Goal: Task Accomplishment & Management: Complete application form

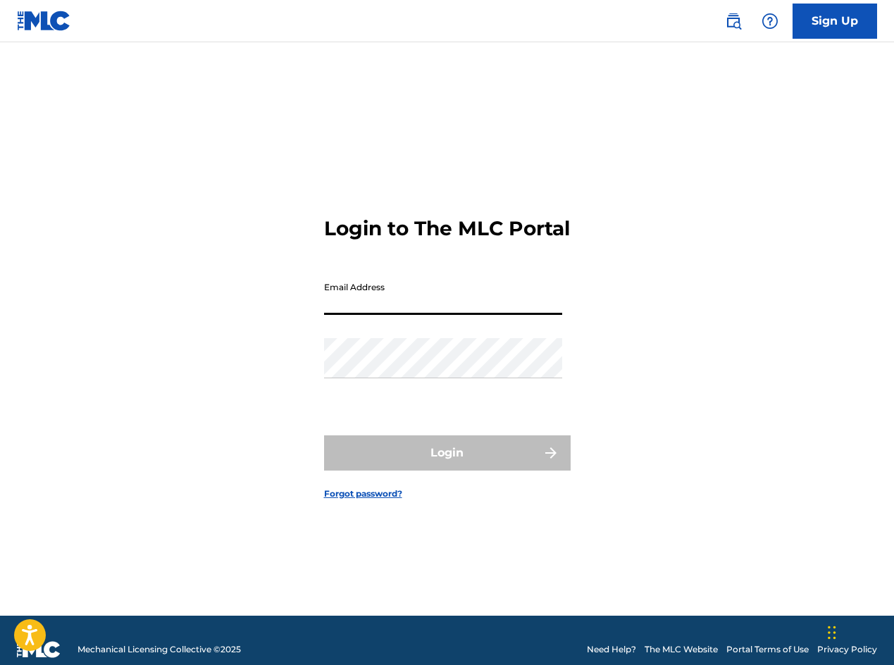
click at [385, 315] on input "Email Address" at bounding box center [443, 295] width 238 height 40
type input "[EMAIL_ADDRESS][DOMAIN_NAME]"
click at [364, 531] on form "Login to The MLC Portal Email Address keithpowermusic@mac.com Password Login Fo…" at bounding box center [447, 346] width 247 height 538
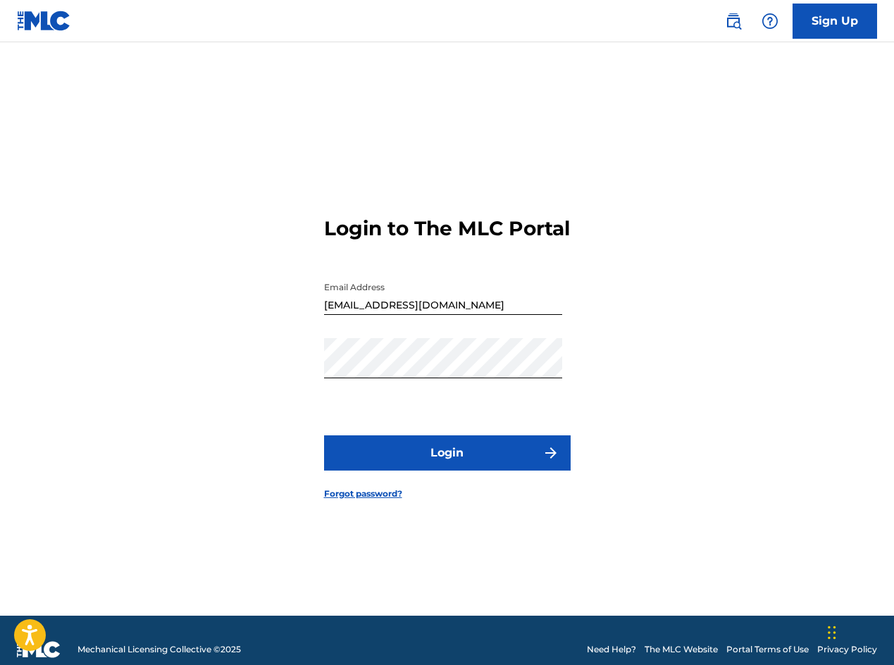
click at [431, 462] on button "Login" at bounding box center [447, 452] width 247 height 35
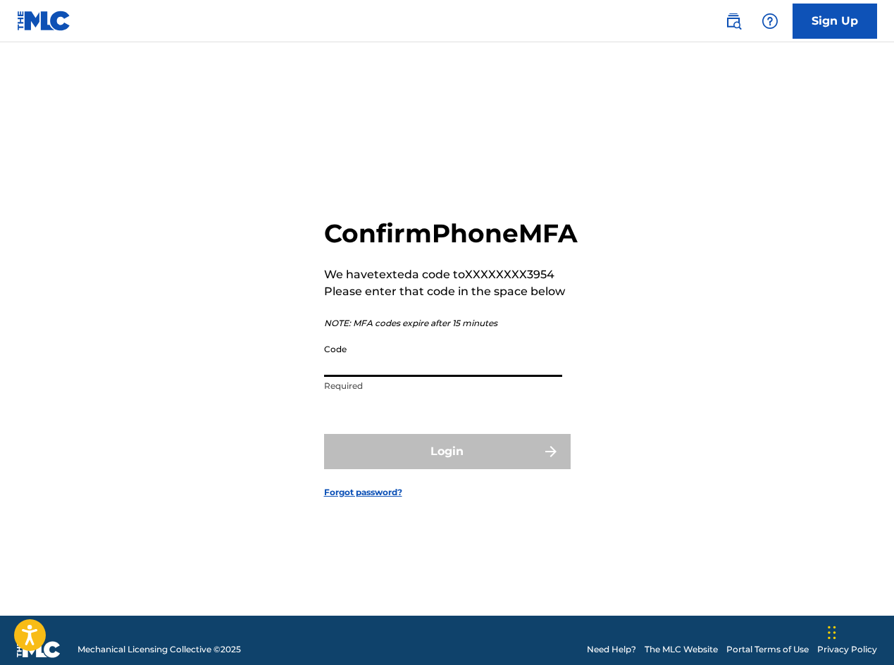
click at [359, 370] on input "Code" at bounding box center [443, 357] width 238 height 40
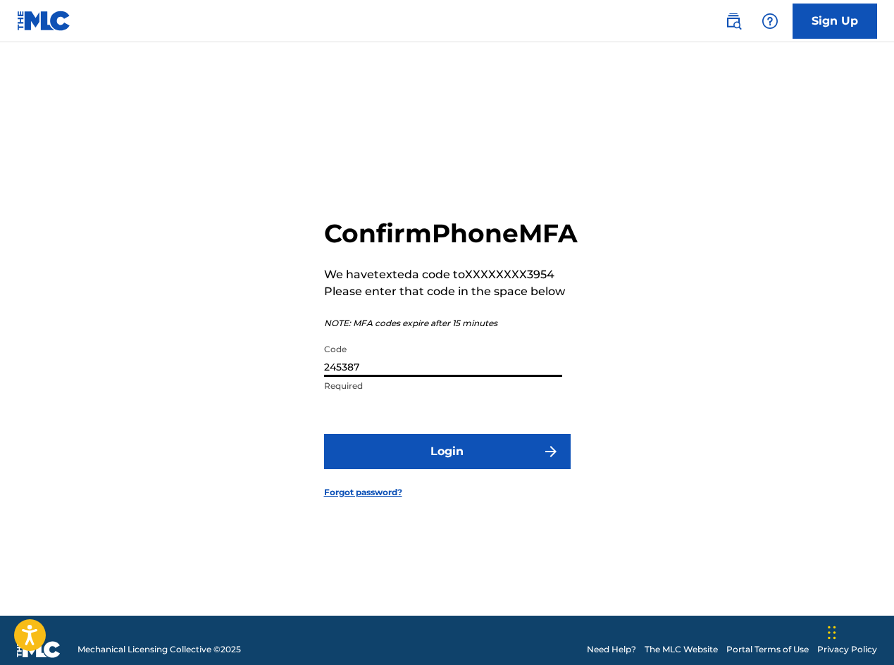
type input "245387"
click at [458, 469] on button "Login" at bounding box center [447, 451] width 247 height 35
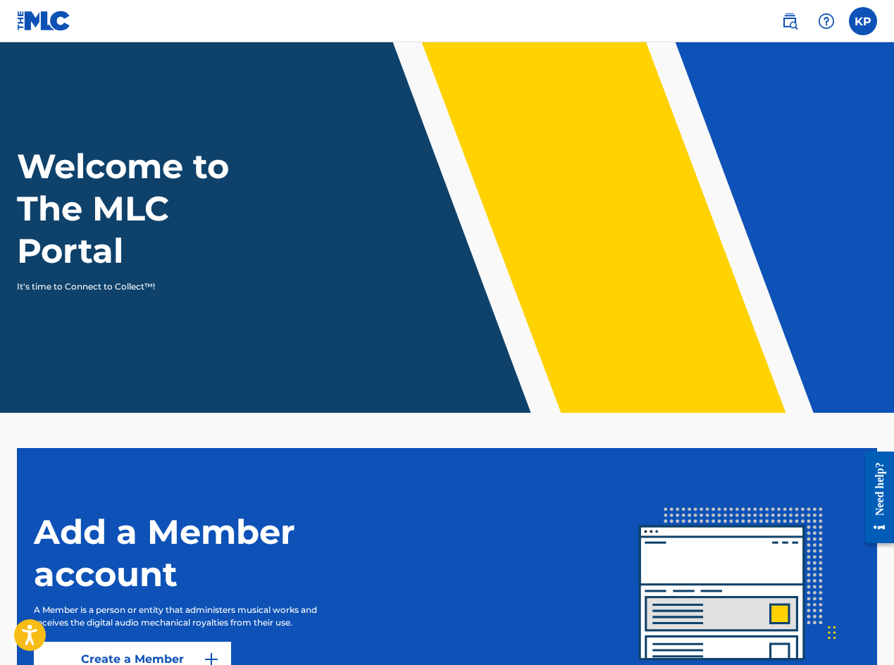
click at [237, 256] on h1 "Welcome to The MLC Portal" at bounding box center [148, 208] width 263 height 127
click at [99, 290] on p "It's time to Connect to Collect™!" at bounding box center [139, 286] width 244 height 13
click at [794, 20] on img at bounding box center [789, 21] width 17 height 17
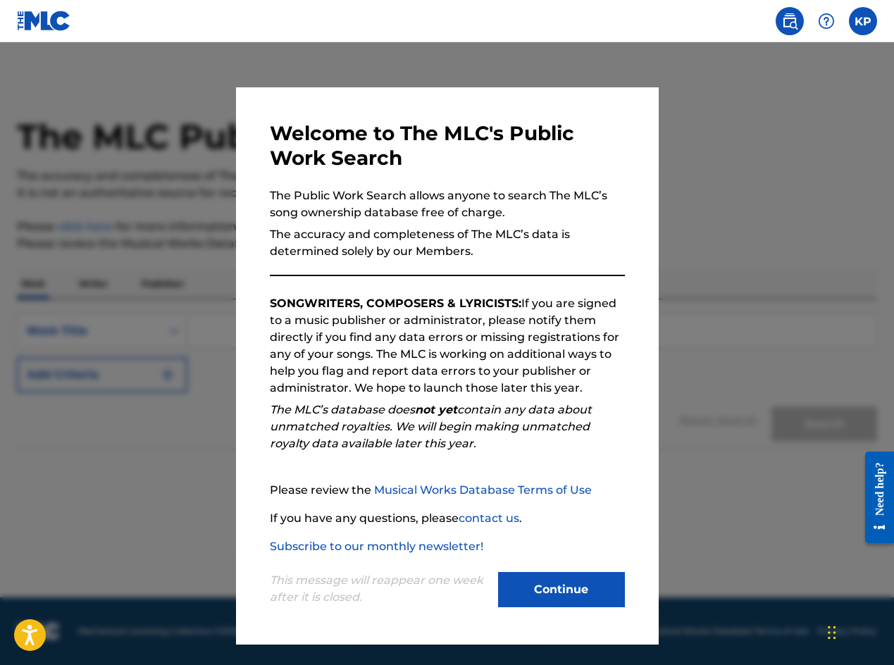
click at [574, 586] on button "Continue" at bounding box center [561, 589] width 127 height 35
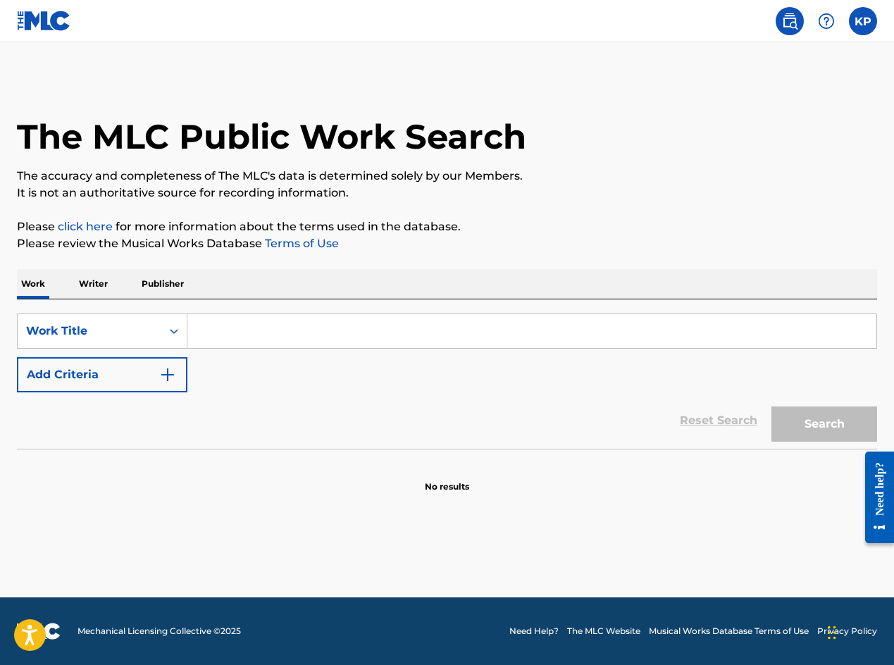
click at [265, 335] on input "Search Form" at bounding box center [531, 331] width 689 height 34
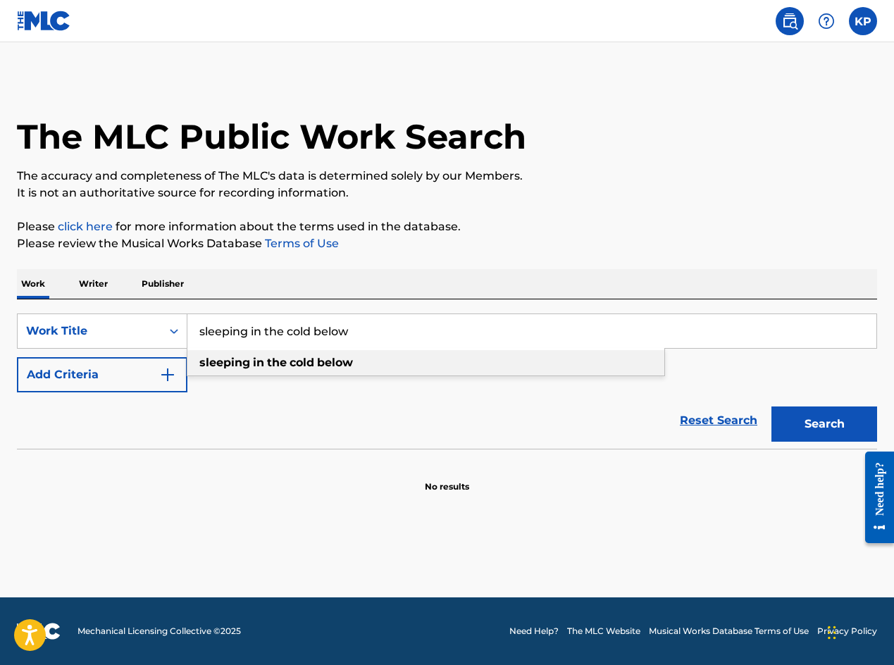
type input "sleeping in the cold below"
click at [266, 361] on span "Search Form" at bounding box center [265, 362] width 3 height 13
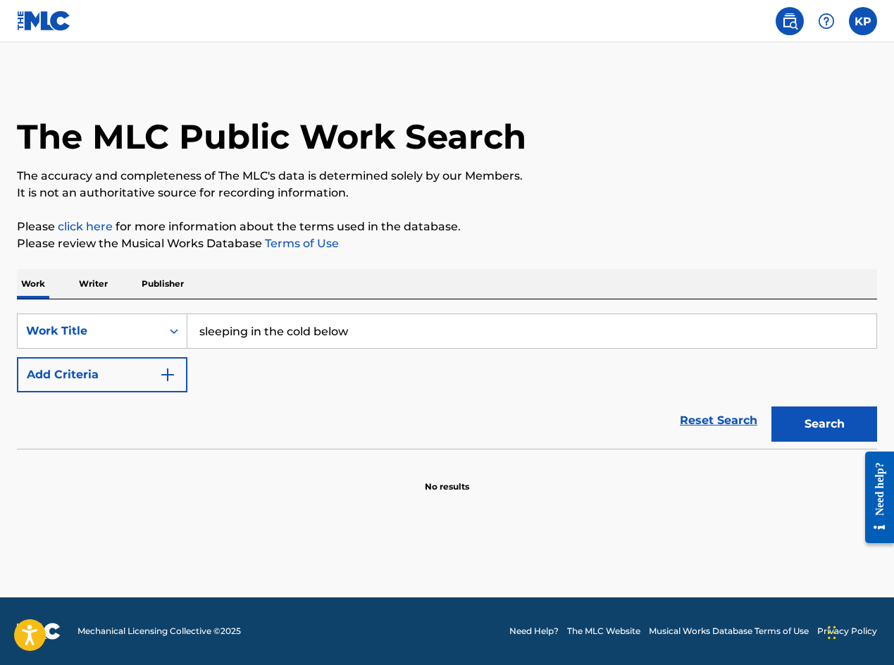
click at [798, 416] on button "Search" at bounding box center [824, 423] width 106 height 35
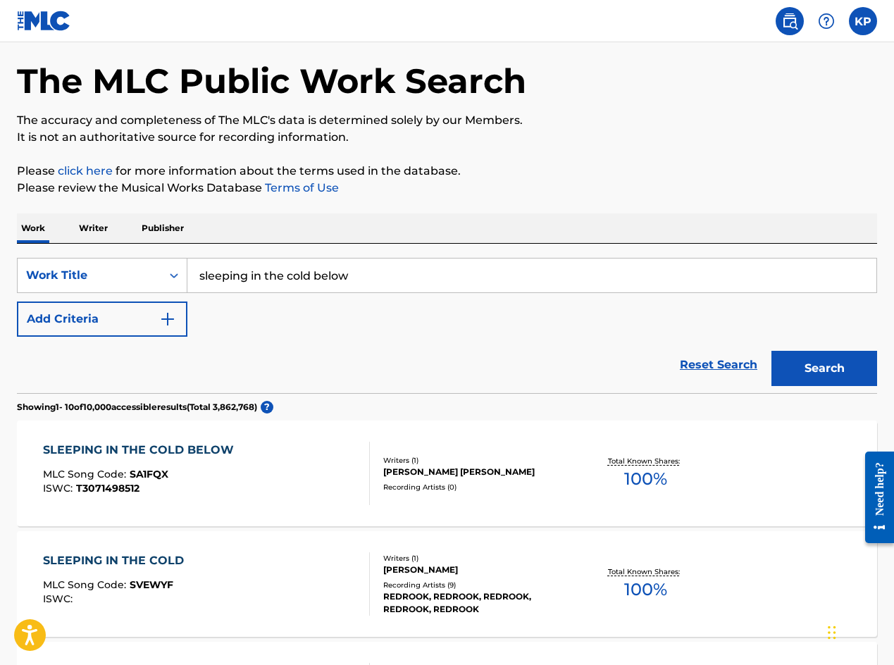
scroll to position [55, 0]
click at [163, 451] on div "SLEEPING IN THE COLD BELOW" at bounding box center [142, 450] width 198 height 17
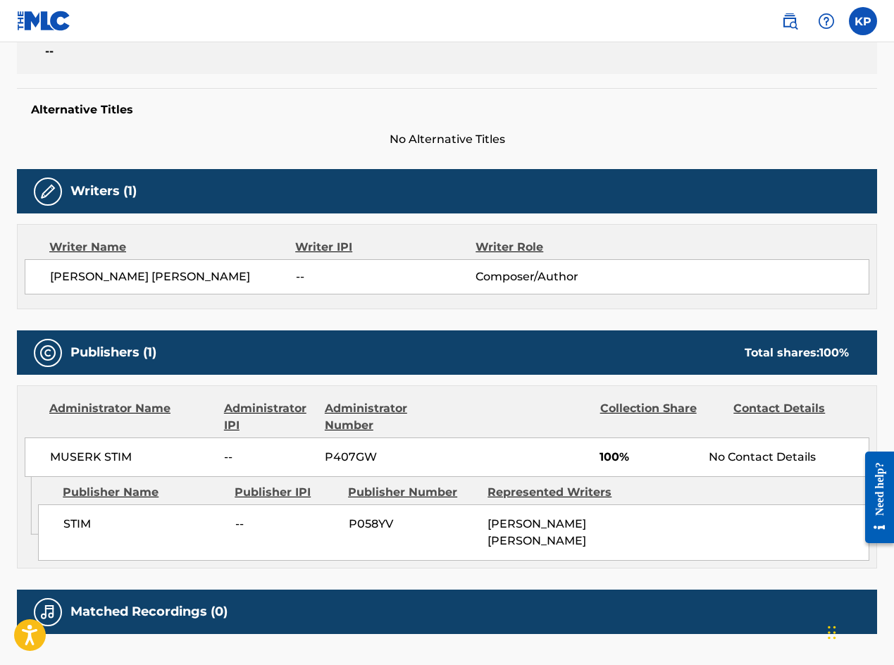
scroll to position [428, 0]
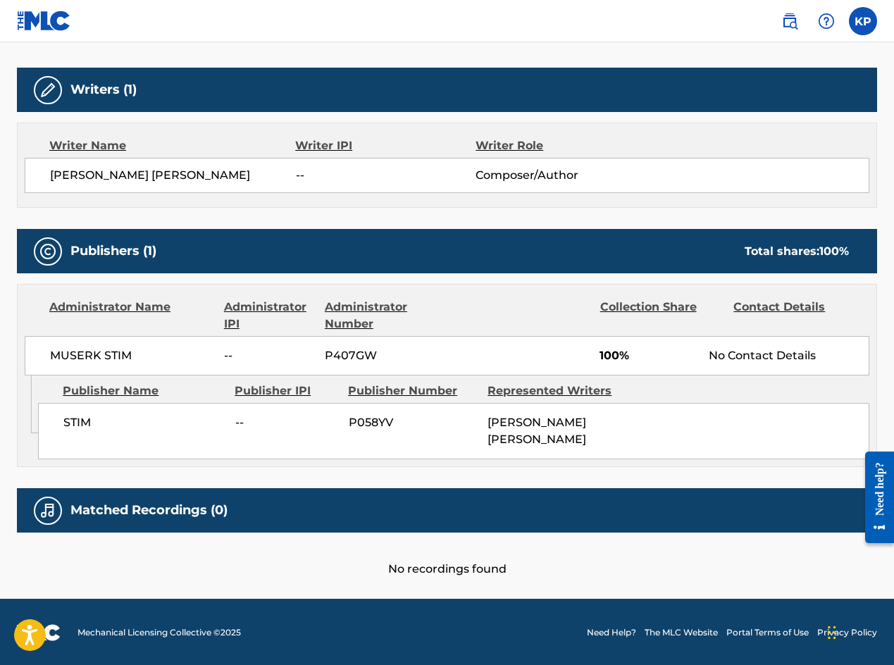
scroll to position [55, 0]
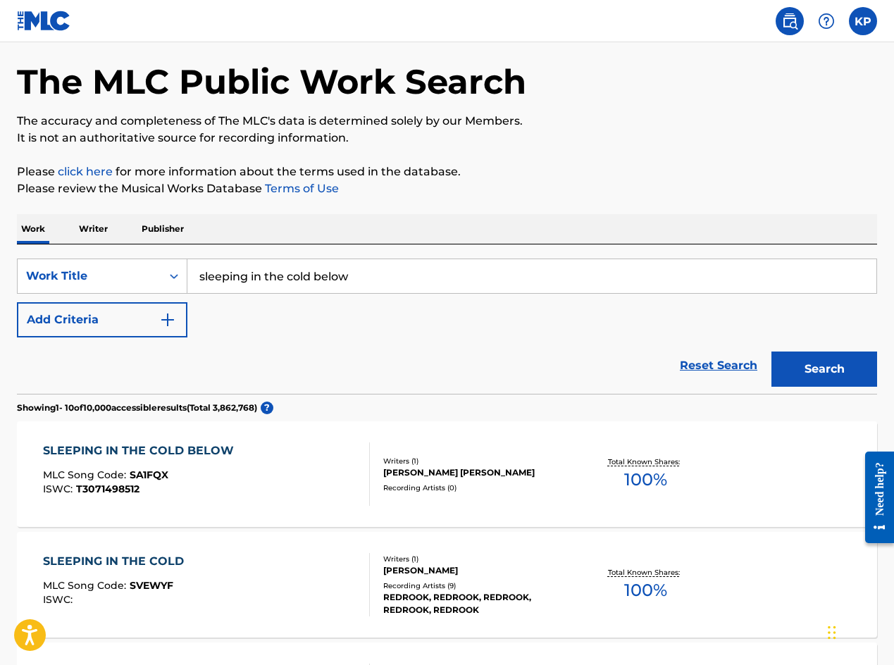
click at [795, 507] on div "SLEEPING IN THE COLD BELOW MLC Song Code : SA1FQX ISWC : T3071498512 Writers ( …" at bounding box center [447, 474] width 860 height 106
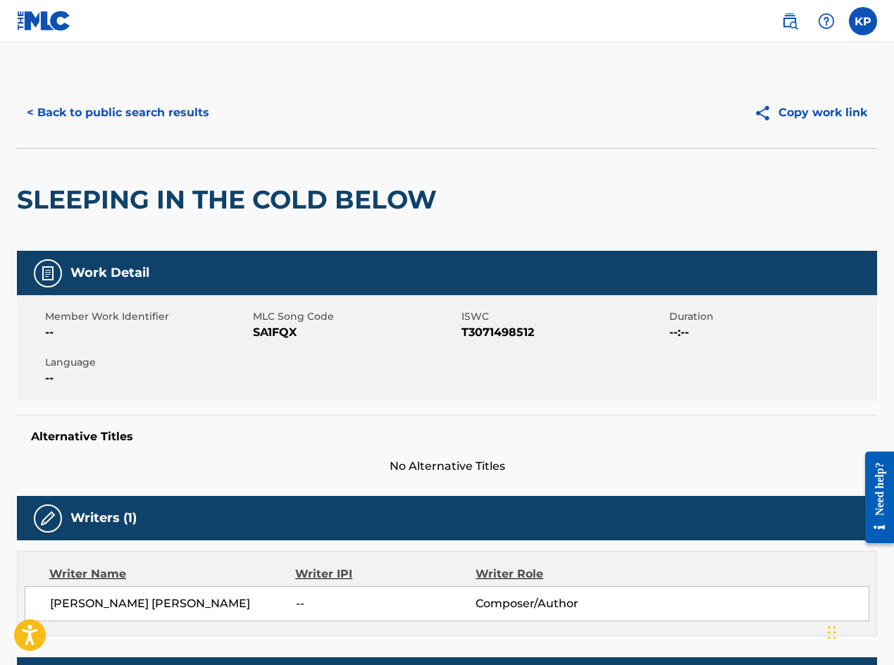
scroll to position [55, 0]
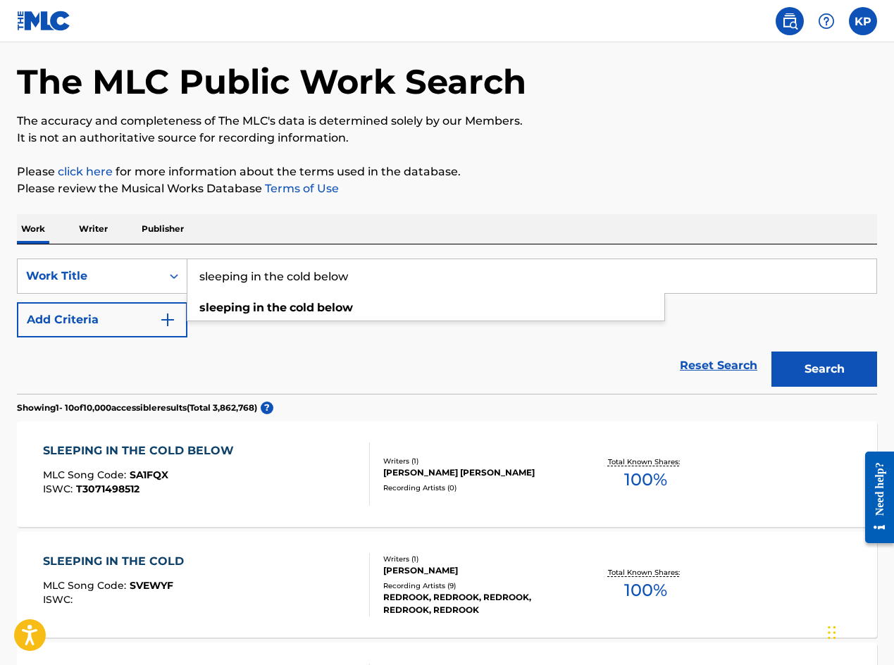
drag, startPoint x: 375, startPoint y: 268, endPoint x: 197, endPoint y: 263, distance: 177.6
click at [197, 263] on input "sleeping in the cold below" at bounding box center [531, 276] width 689 height 34
drag, startPoint x: 401, startPoint y: 275, endPoint x: 116, endPoint y: 266, distance: 285.5
click at [116, 266] on div "SearchWithCriteria8b55638f-b6e3-430b-8fa3-105bfcad392c Work Title sleeping in t…" at bounding box center [447, 276] width 860 height 35
type input "we all lift together"
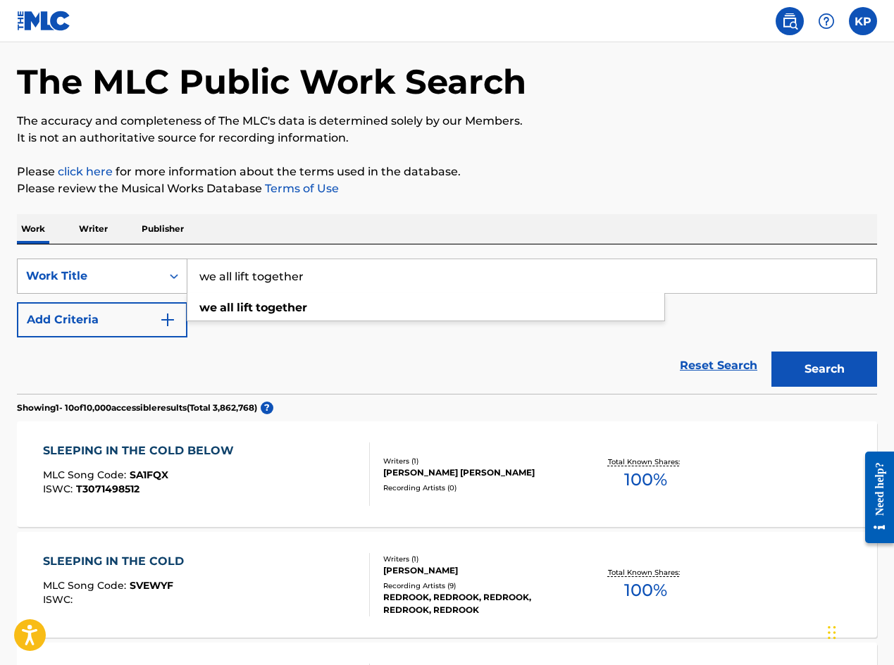
click at [771, 352] on button "Search" at bounding box center [824, 369] width 106 height 35
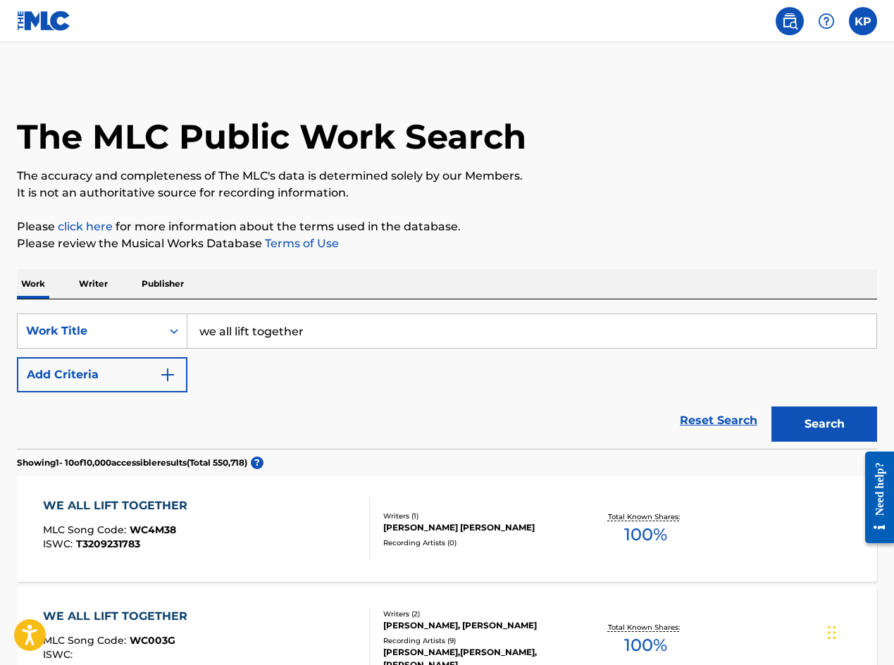
click at [121, 505] on div "WE ALL LIFT TOGETHER" at bounding box center [118, 505] width 151 height 17
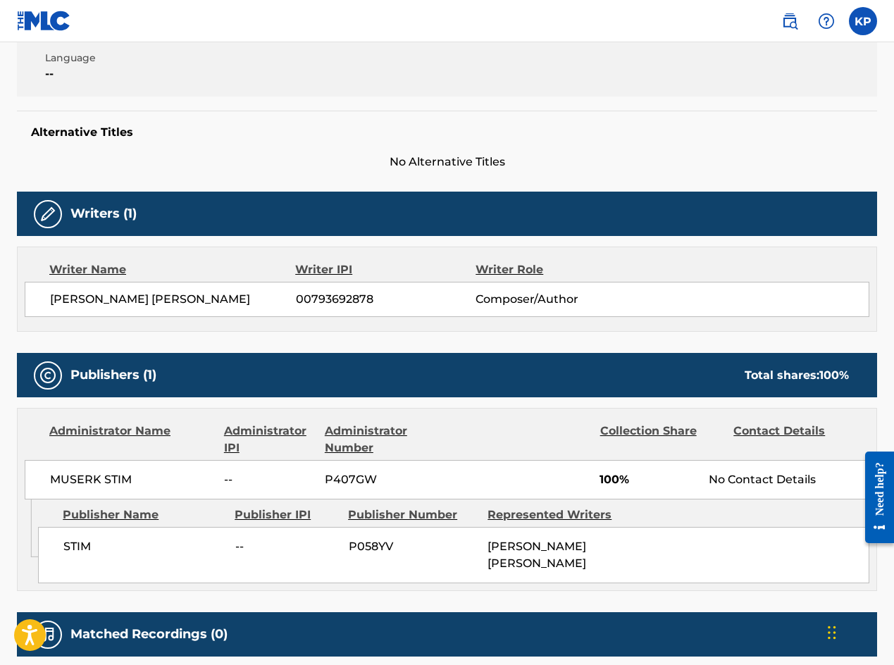
scroll to position [416, 0]
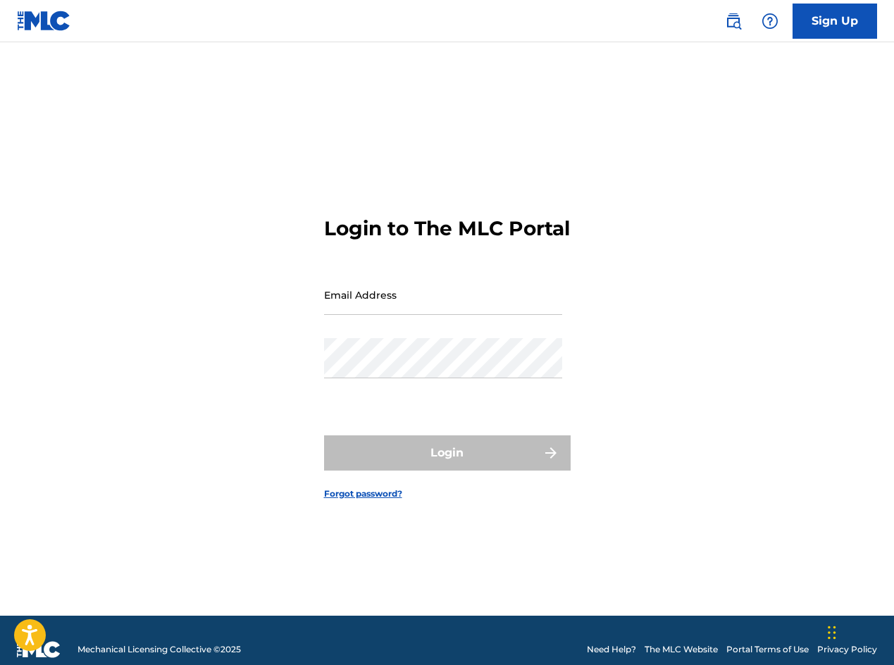
click at [742, 73] on main "Login to The MLC Portal Email Address Password Login Forgot password?" at bounding box center [447, 328] width 894 height 573
click at [414, 315] on input "Email Address" at bounding box center [443, 295] width 238 height 40
type input "[EMAIL_ADDRESS][DOMAIN_NAME]"
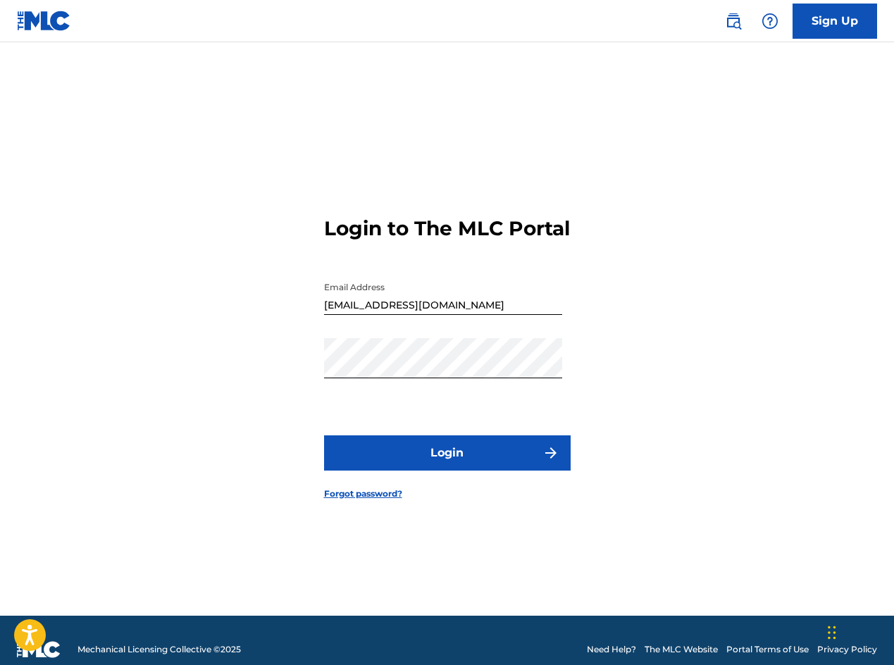
click at [430, 463] on button "Login" at bounding box center [447, 452] width 247 height 35
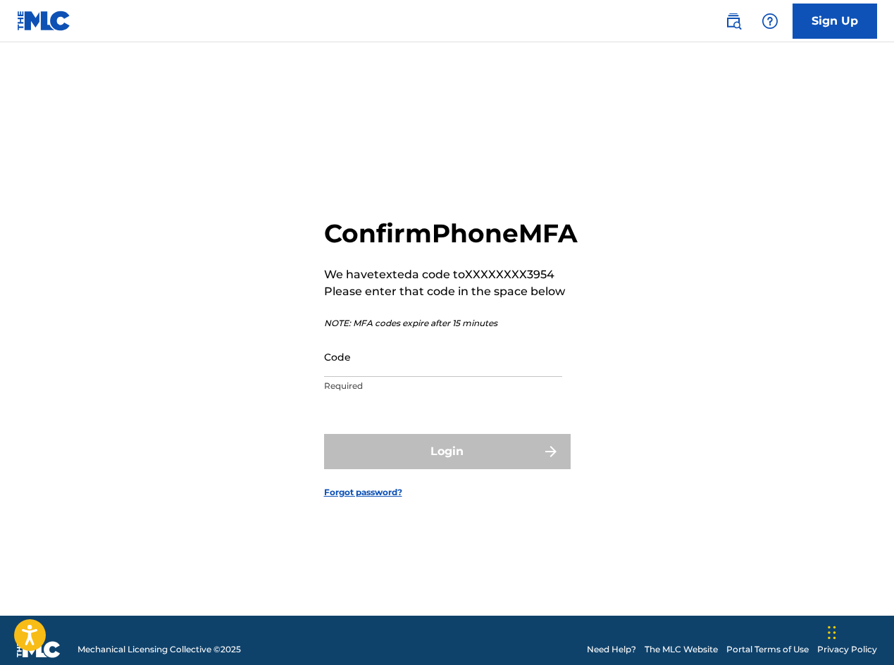
click at [376, 377] on input "Code" at bounding box center [443, 357] width 238 height 40
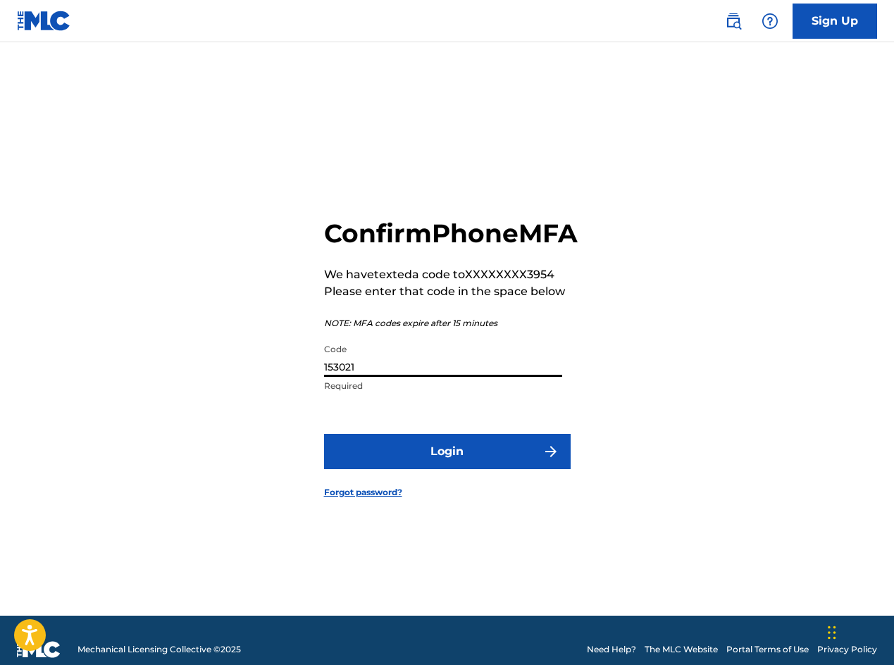
type input "153021"
click at [408, 459] on button "Login" at bounding box center [447, 451] width 247 height 35
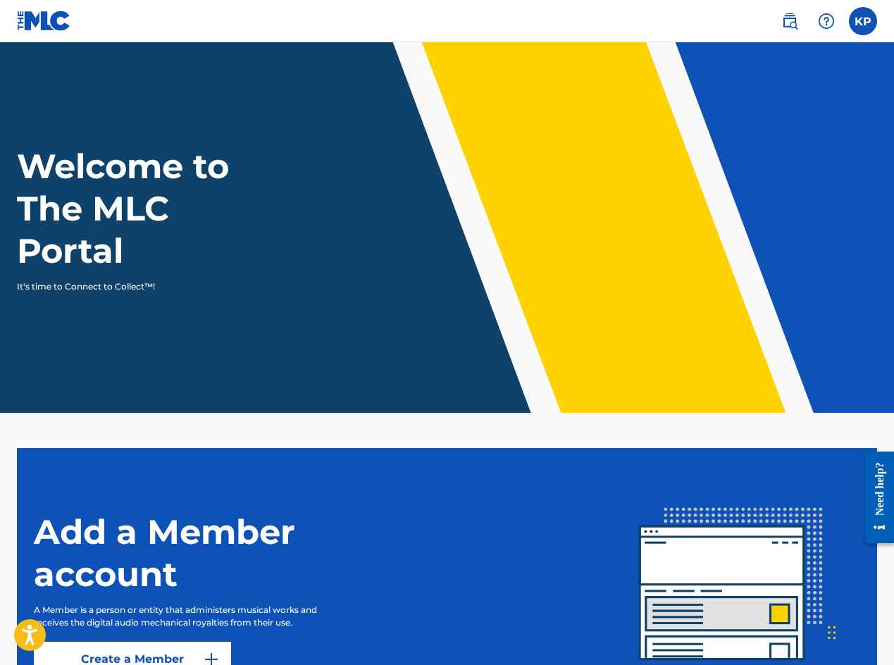
click at [863, 20] on label at bounding box center [863, 21] width 28 height 28
click at [863, 21] on input "KP [PERSON_NAME] [EMAIL_ADDRESS][DOMAIN_NAME] Notification Preferences Profile …" at bounding box center [863, 21] width 0 height 0
click at [860, 26] on label at bounding box center [863, 21] width 28 height 28
click at [863, 21] on input "KP [PERSON_NAME] [EMAIL_ADDRESS][DOMAIN_NAME] Notification Preferences Profile …" at bounding box center [863, 21] width 0 height 0
click at [874, 500] on div "Need help?" at bounding box center [879, 488] width 19 height 54
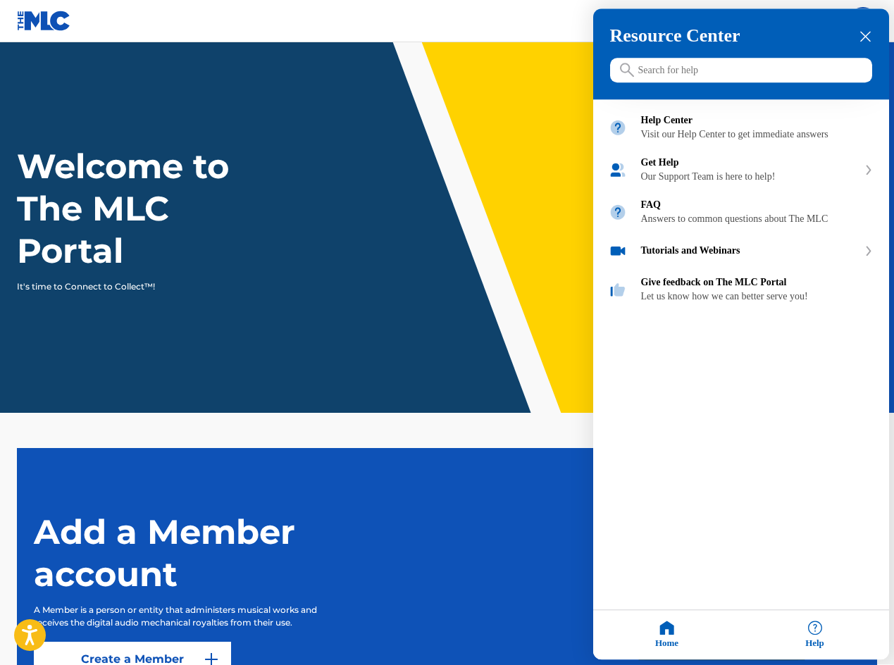
click at [867, 32] on icon "close resource center" at bounding box center [865, 37] width 11 height 11
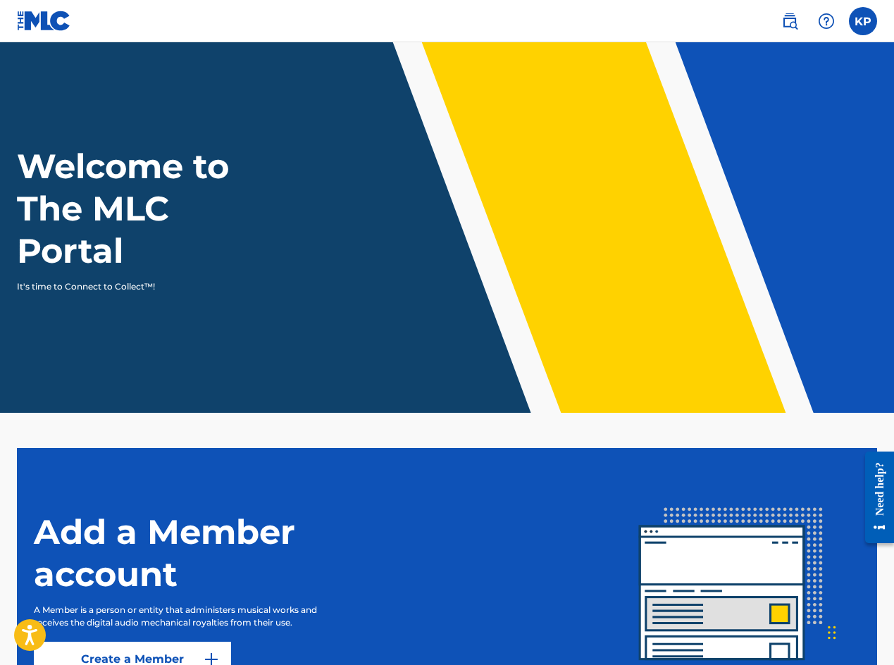
click at [864, 24] on label at bounding box center [863, 21] width 28 height 28
click at [863, 21] on input "KP [PERSON_NAME] [EMAIL_ADDRESS][DOMAIN_NAME] Notification Preferences Profile …" at bounding box center [863, 21] width 0 height 0
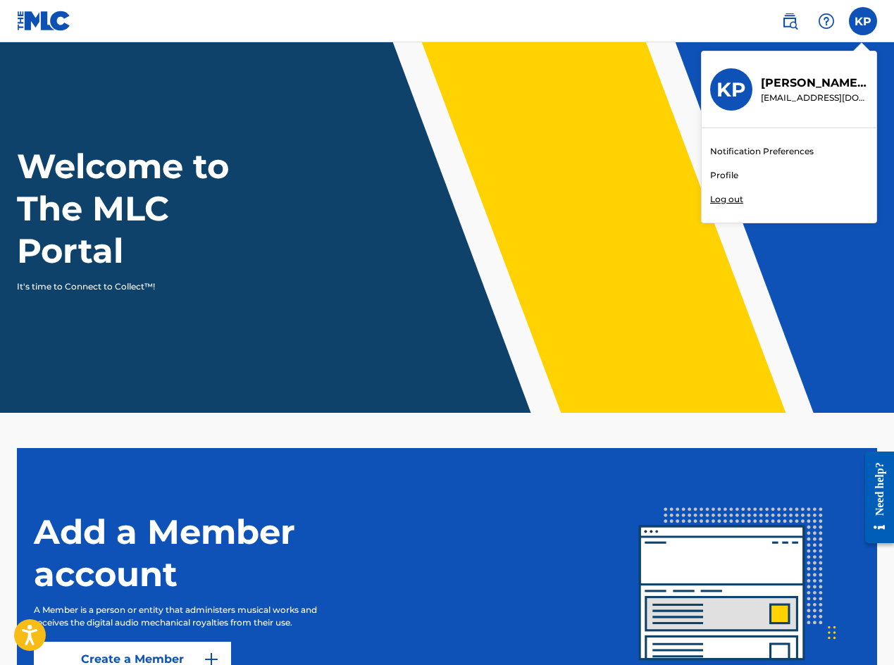
click at [740, 89] on h3 "KP" at bounding box center [731, 89] width 30 height 25
click at [863, 21] on input "KP [PERSON_NAME] [EMAIL_ADDRESS][DOMAIN_NAME] Notification Preferences Profile …" at bounding box center [863, 21] width 0 height 0
click at [723, 177] on link "Profile" at bounding box center [724, 175] width 28 height 13
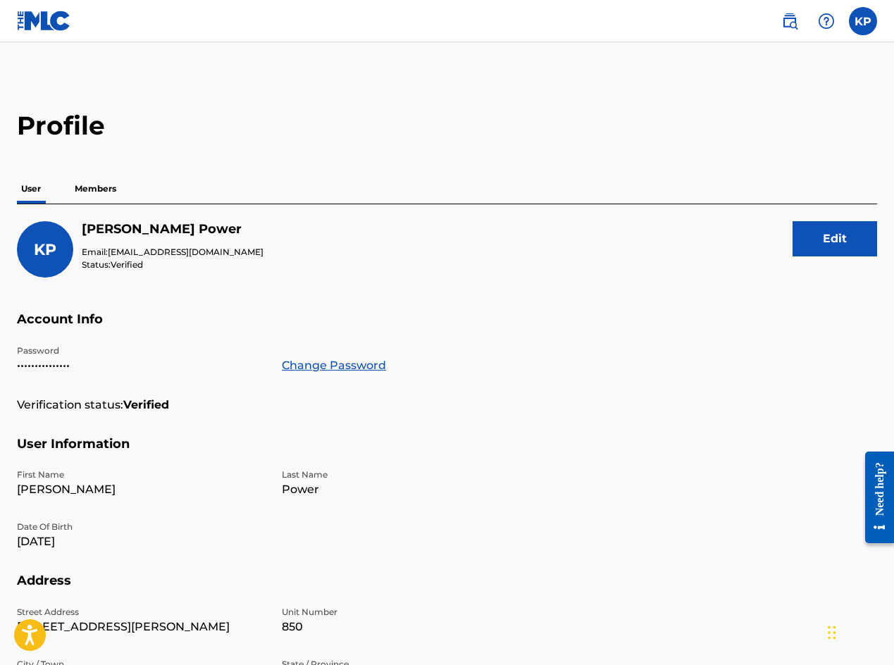
click at [100, 194] on p "Members" at bounding box center [95, 189] width 50 height 30
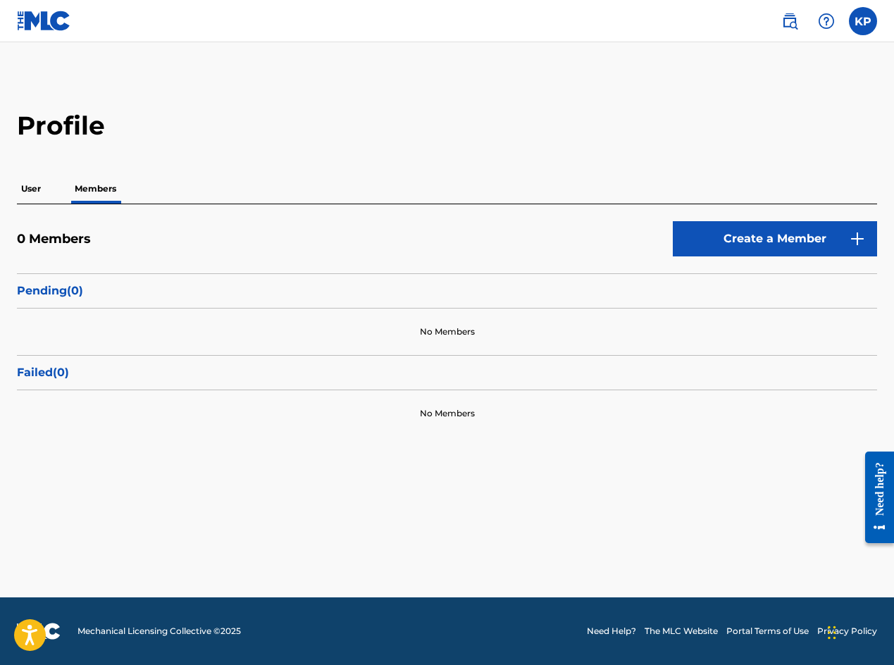
click at [742, 247] on link "Create a Member" at bounding box center [775, 238] width 204 height 35
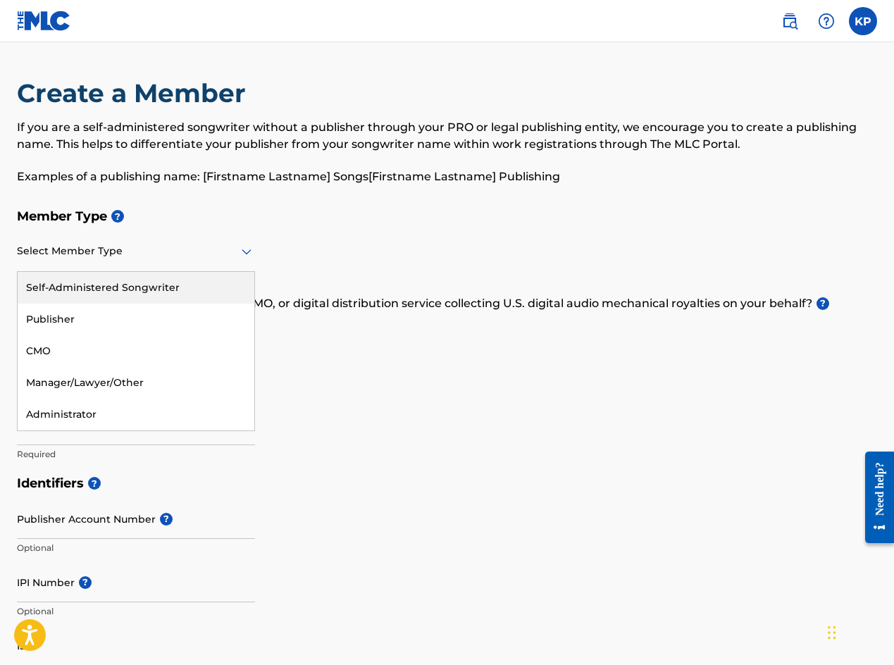
click at [41, 257] on div at bounding box center [136, 251] width 238 height 18
click at [80, 287] on div "Self-Administered Songwriter" at bounding box center [136, 288] width 237 height 32
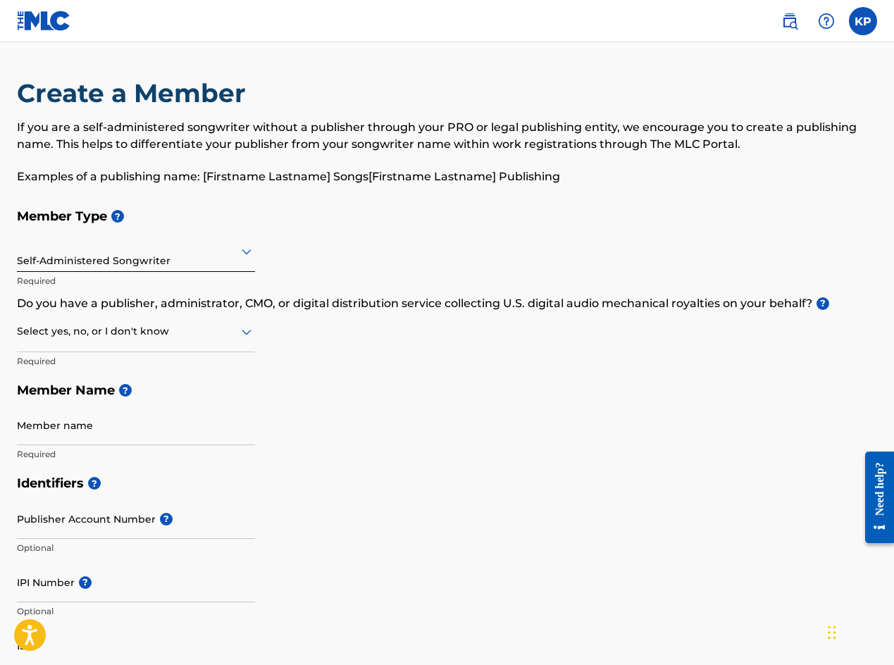
click at [99, 331] on div at bounding box center [136, 332] width 238 height 18
click at [43, 388] on div "No" at bounding box center [136, 400] width 237 height 32
click at [45, 426] on input "Member name" at bounding box center [136, 425] width 238 height 40
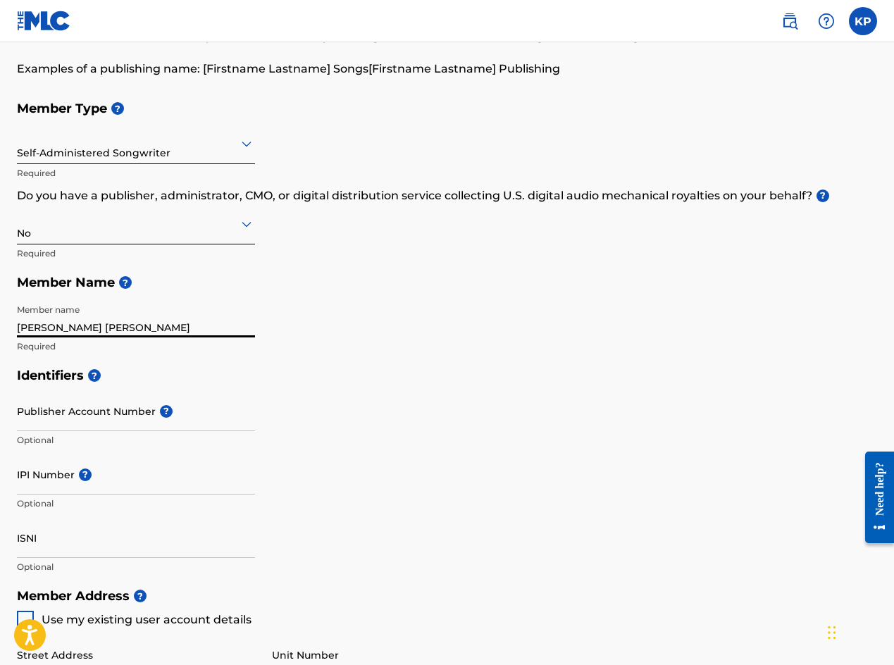
scroll to position [113, 0]
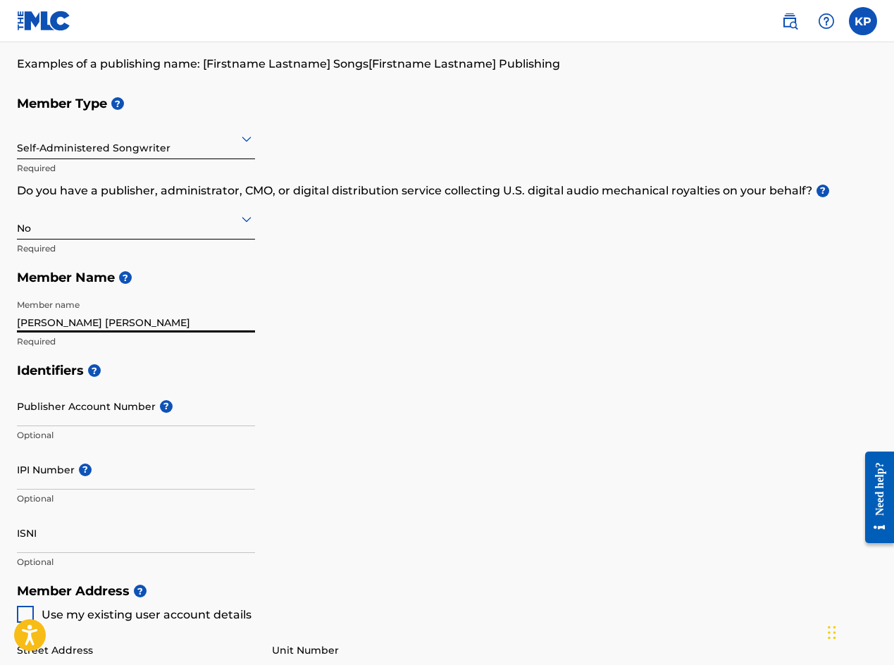
type input "[PERSON_NAME] [PERSON_NAME]"
click at [47, 474] on input "IPI Number ?" at bounding box center [136, 469] width 238 height 40
click at [47, 480] on input "IPI Number ?" at bounding box center [136, 469] width 238 height 40
paste input "419383053"
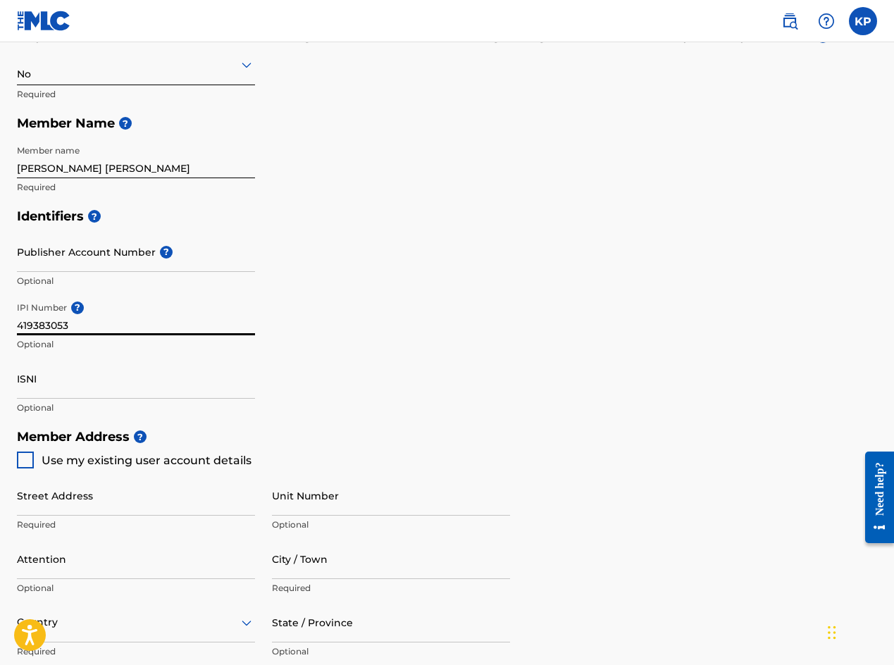
scroll to position [268, 0]
type input "419383053"
click at [23, 459] on div at bounding box center [25, 459] width 17 height 17
type input "[STREET_ADDRESS][PERSON_NAME]"
type input "[GEOGRAPHIC_DATA]"
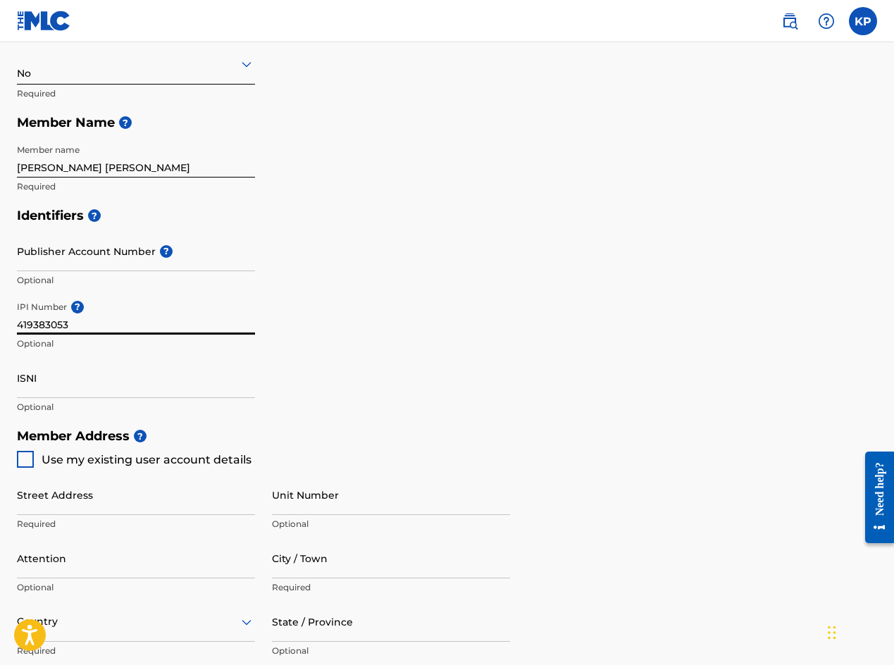
type input "90025"
type input "310"
type input "3833954"
type input "[EMAIL_ADDRESS][DOMAIN_NAME]"
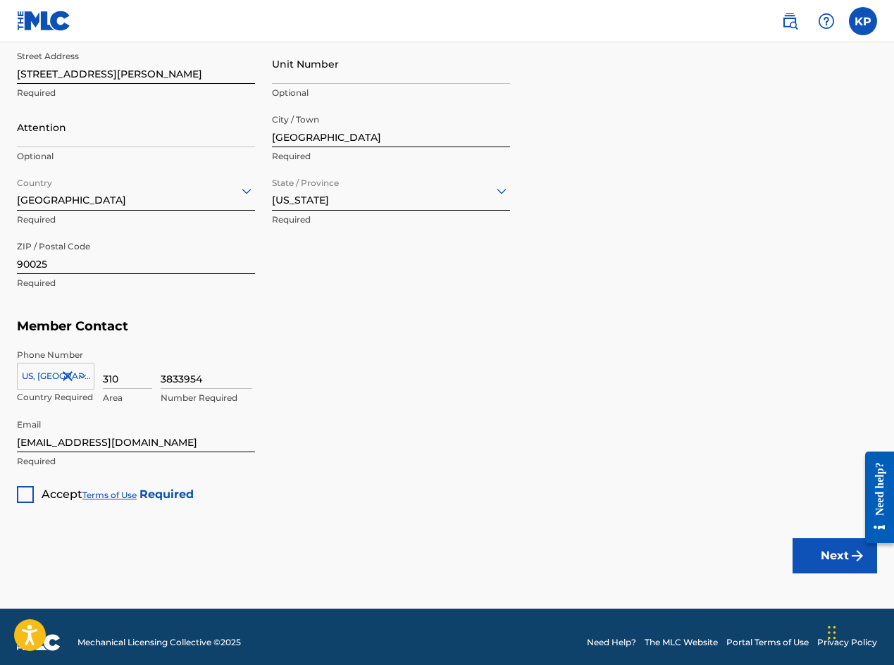
scroll to position [709, 0]
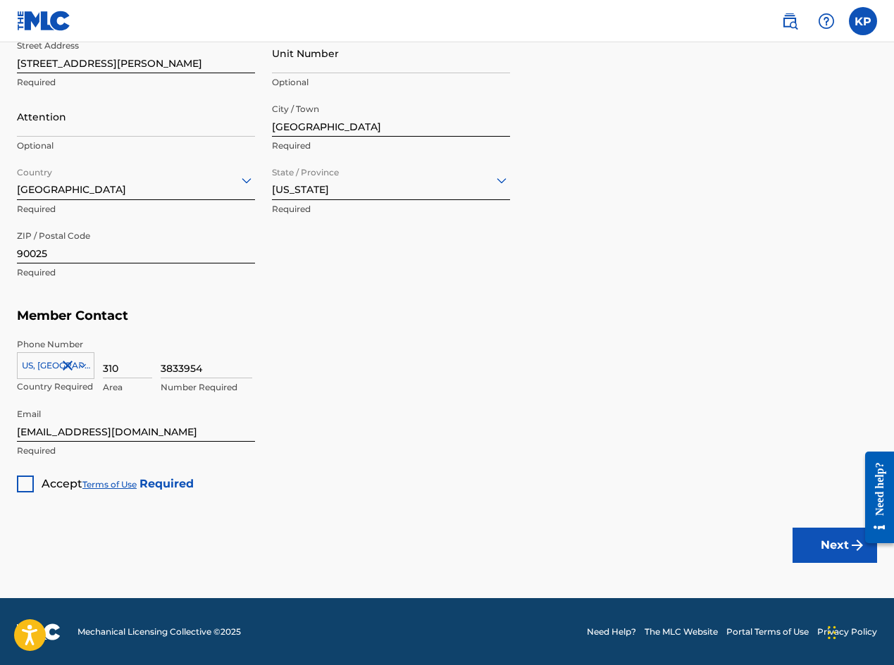
click at [27, 486] on div at bounding box center [25, 484] width 17 height 17
click at [839, 551] on button "Next" at bounding box center [835, 545] width 85 height 35
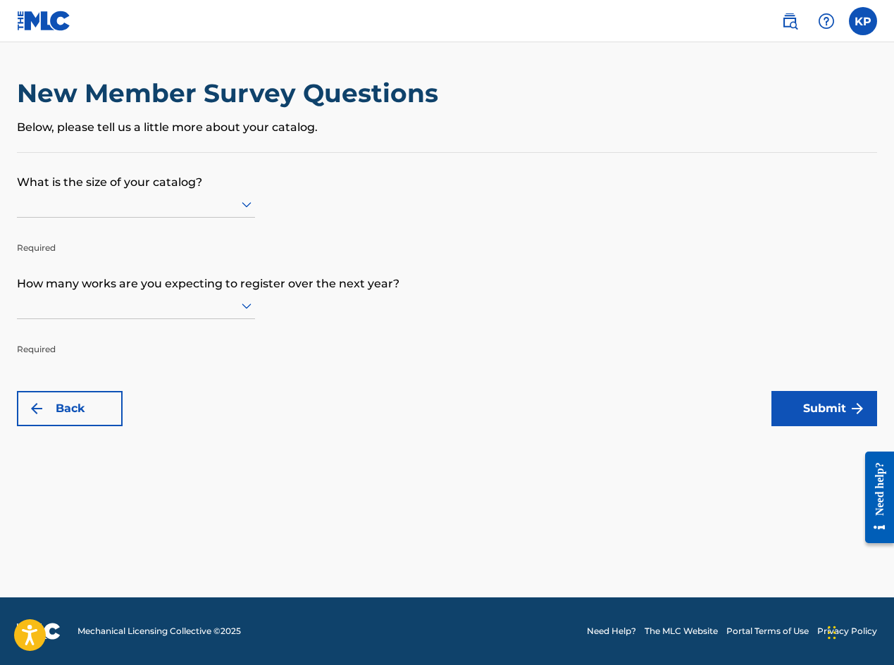
click at [245, 206] on icon at bounding box center [247, 205] width 10 height 6
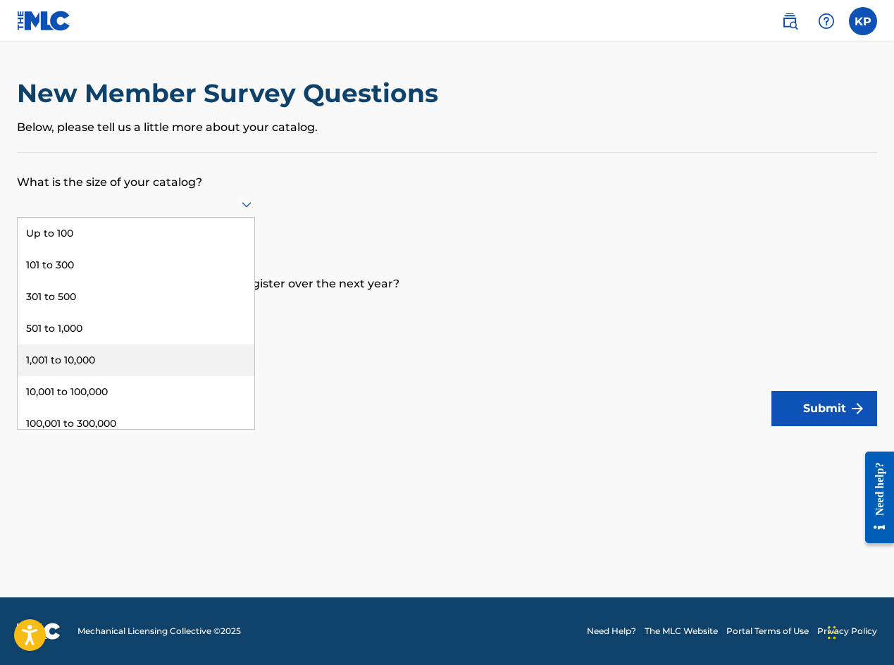
click at [64, 357] on div "1,001 to 10,000" at bounding box center [136, 360] width 237 height 32
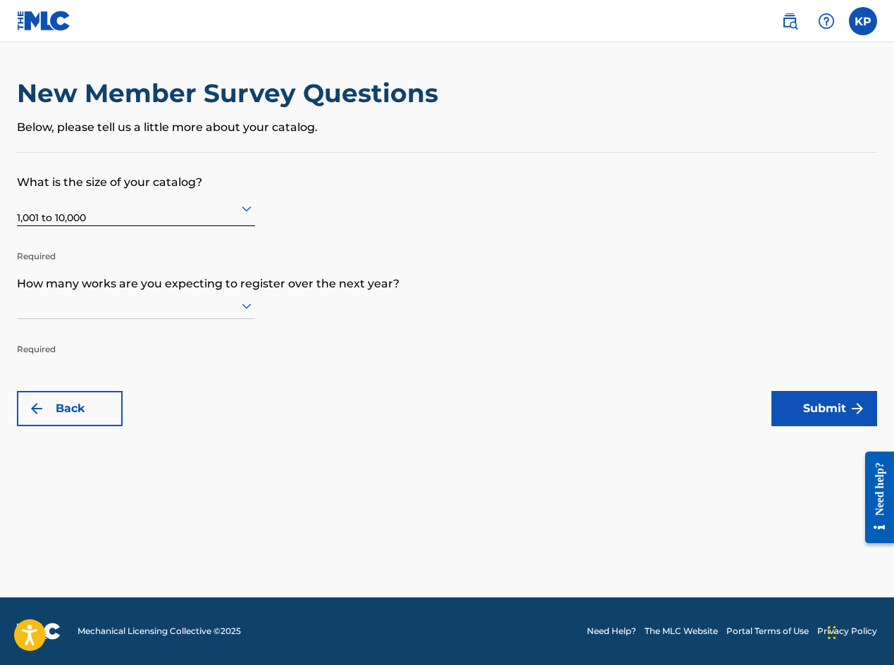
click at [244, 308] on icon at bounding box center [246, 305] width 17 height 17
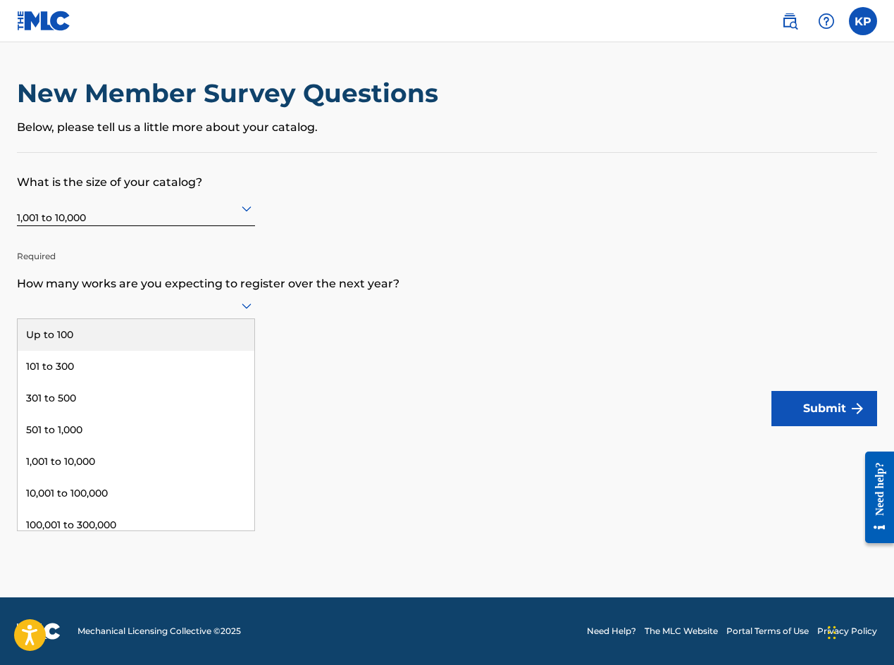
click at [154, 340] on div "Up to 100" at bounding box center [136, 335] width 237 height 32
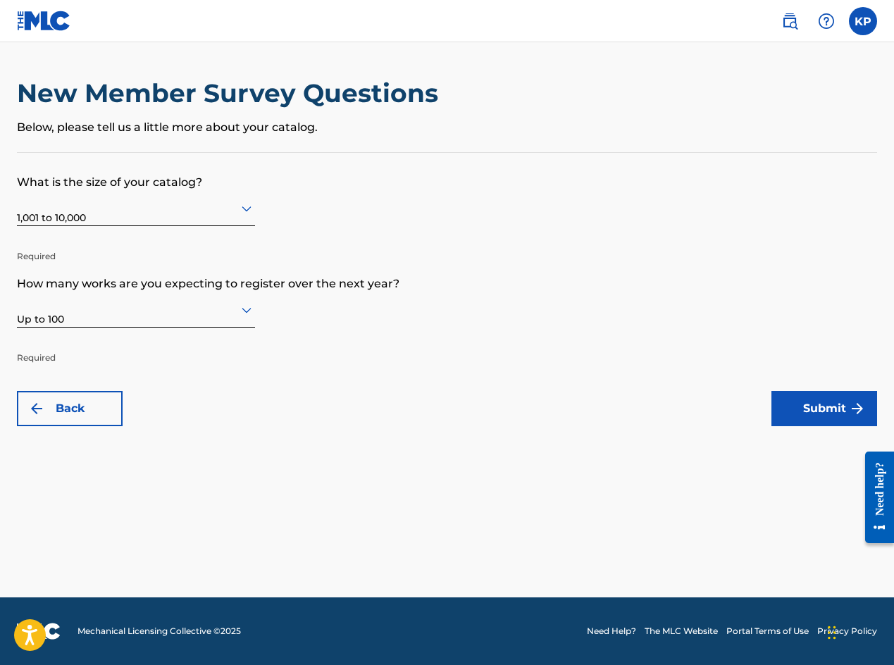
click at [819, 408] on button "Submit" at bounding box center [824, 408] width 106 height 35
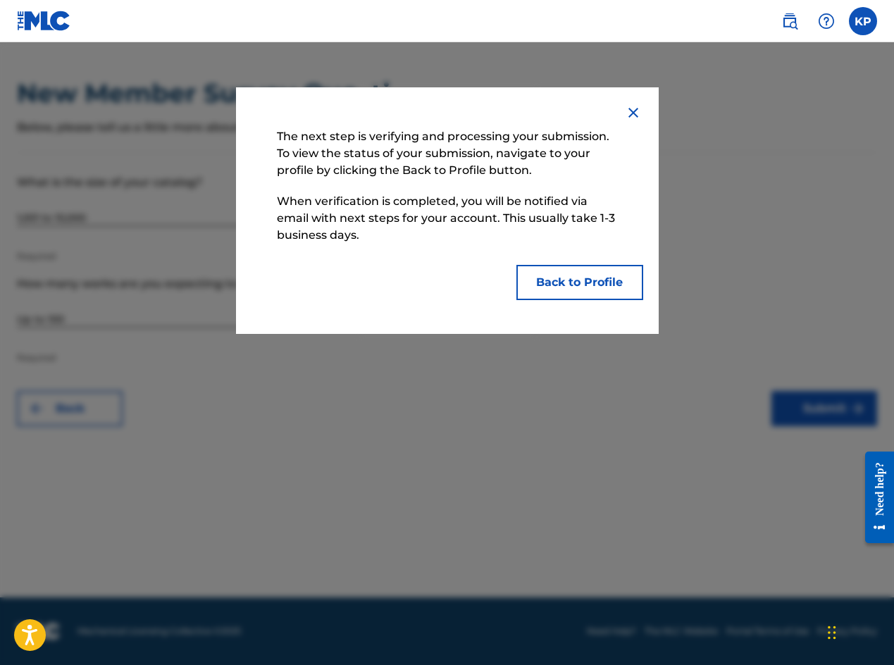
click at [571, 283] on button "Back to Profile" at bounding box center [579, 282] width 127 height 35
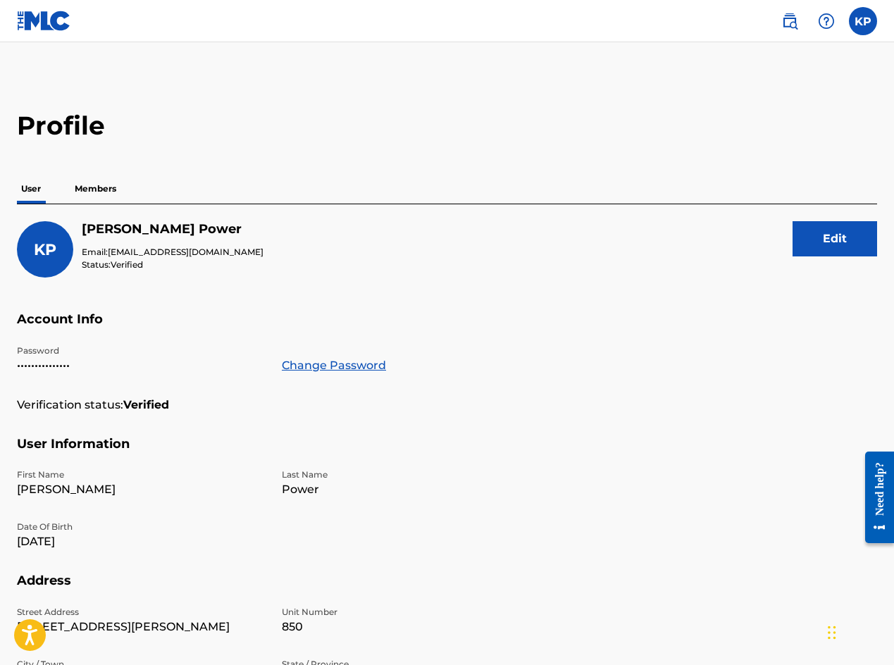
click at [865, 17] on label at bounding box center [863, 21] width 28 height 28
click at [863, 21] on input "KP [PERSON_NAME] [EMAIL_ADDRESS][DOMAIN_NAME] Notification Preferences Profile …" at bounding box center [863, 21] width 0 height 0
click at [210, 100] on main "Profile User Members KP [PERSON_NAME] Email: [EMAIL_ADDRESS][DOMAIN_NAME] Statu…" at bounding box center [447, 461] width 894 height 838
click at [102, 182] on p "Members" at bounding box center [95, 189] width 50 height 30
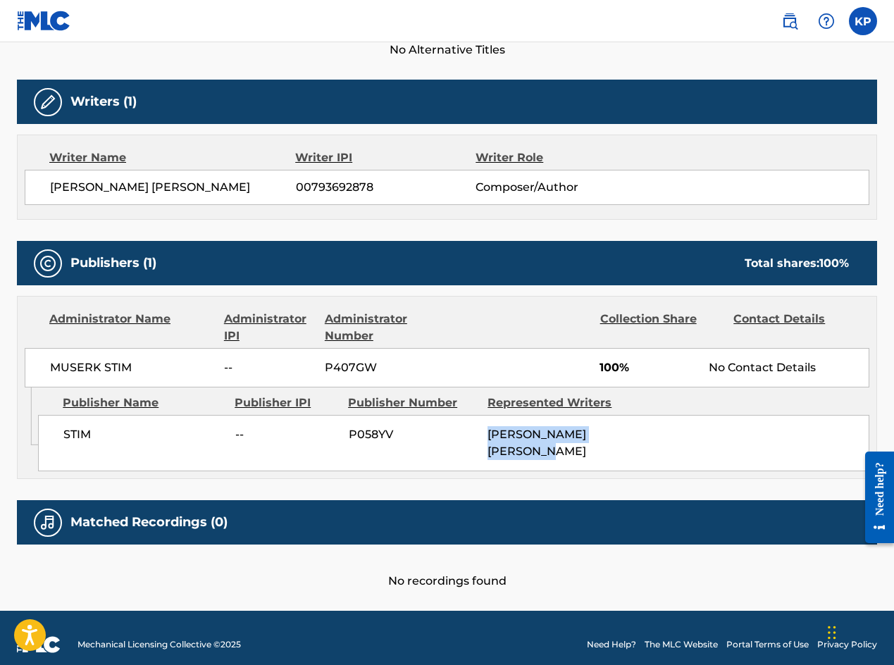
drag, startPoint x: 489, startPoint y: 433, endPoint x: 547, endPoint y: 457, distance: 62.3
click at [547, 457] on div "[PERSON_NAME] [PERSON_NAME]" at bounding box center [552, 443] width 129 height 34
click at [108, 183] on span "OLANS ERIK PELLAS JOHAN" at bounding box center [173, 187] width 246 height 17
drag, startPoint x: 50, startPoint y: 182, endPoint x: 221, endPoint y: 197, distance: 171.8
click at [221, 197] on div "OLANS ERIK PELLAS JOHAN 00793692878 Composer/Author" at bounding box center [447, 187] width 845 height 35
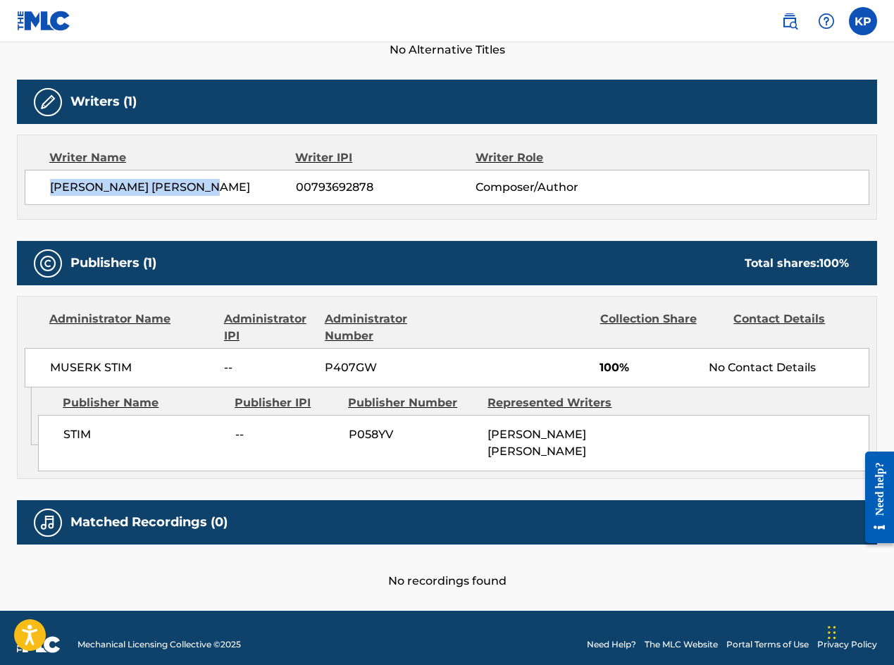
copy span "OLANS ERIK PELLAS JOHAN"
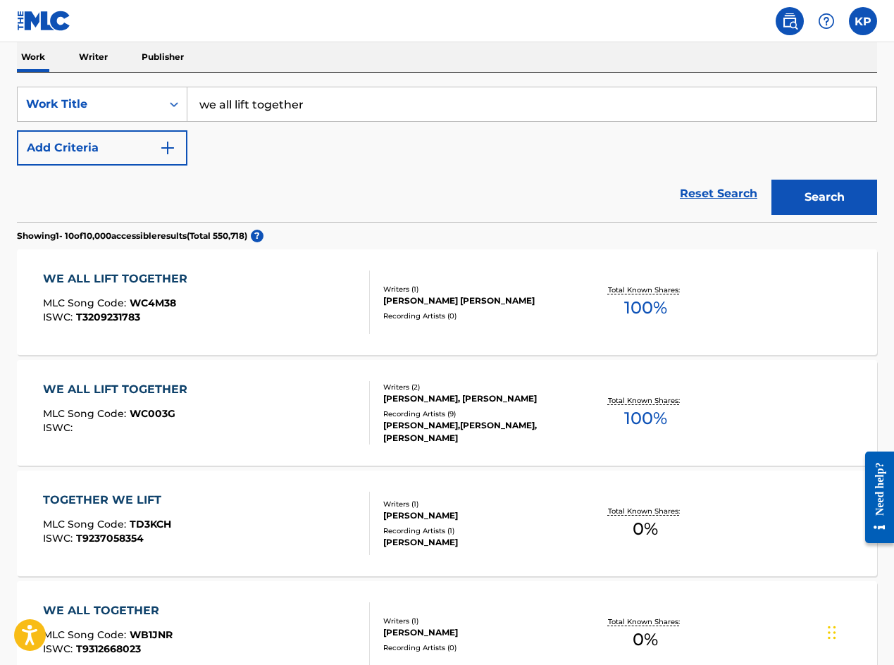
scroll to position [340, 0]
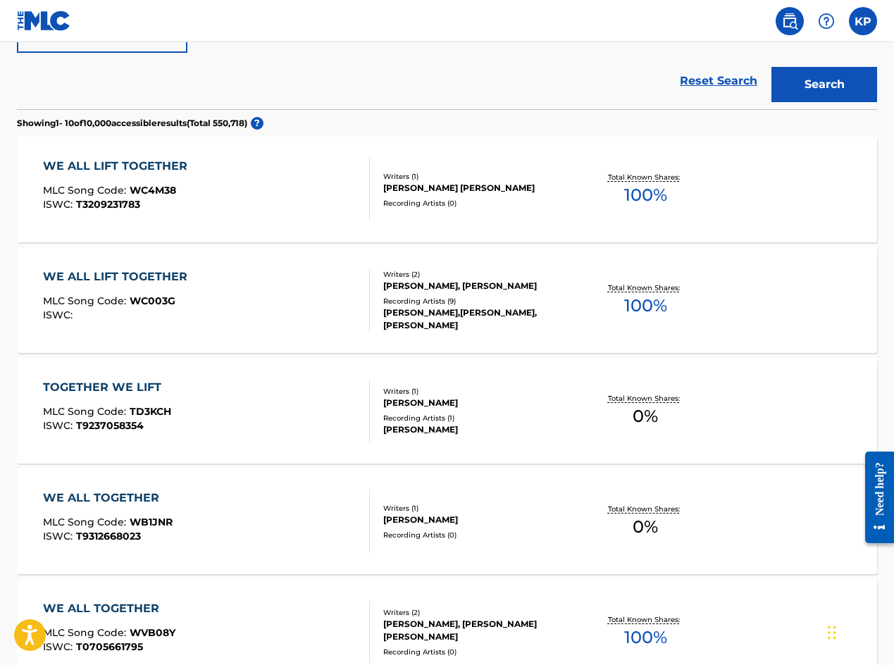
click at [131, 275] on div "WE ALL LIFT TOGETHER" at bounding box center [118, 276] width 151 height 17
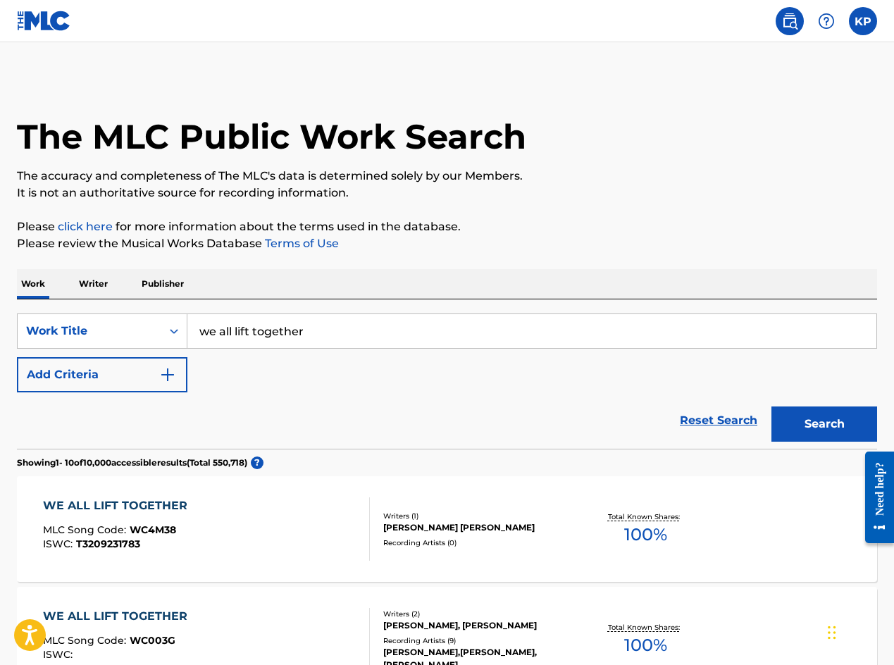
scroll to position [376, 0]
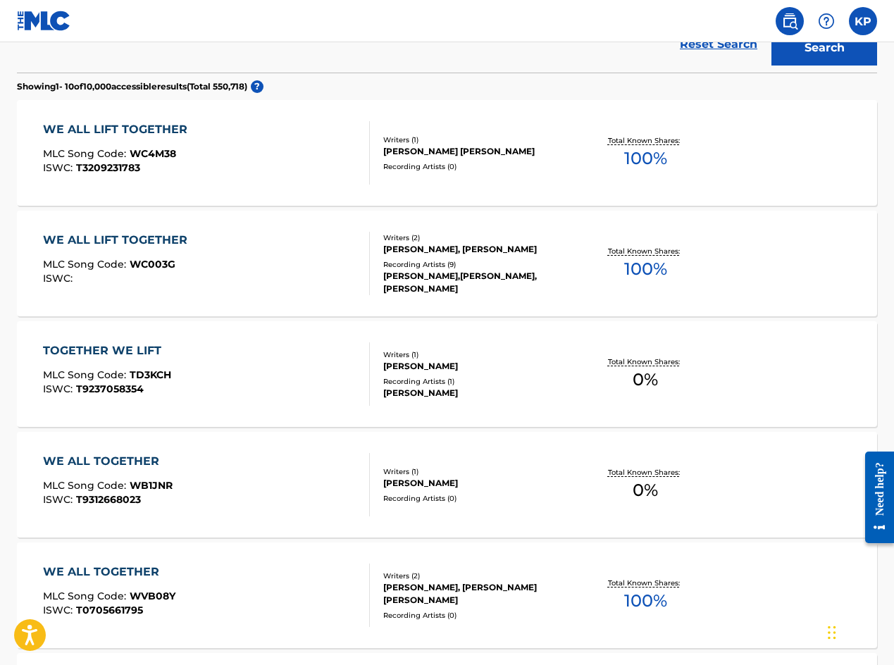
click at [122, 238] on div "WE ALL LIFT TOGETHER" at bounding box center [118, 240] width 151 height 17
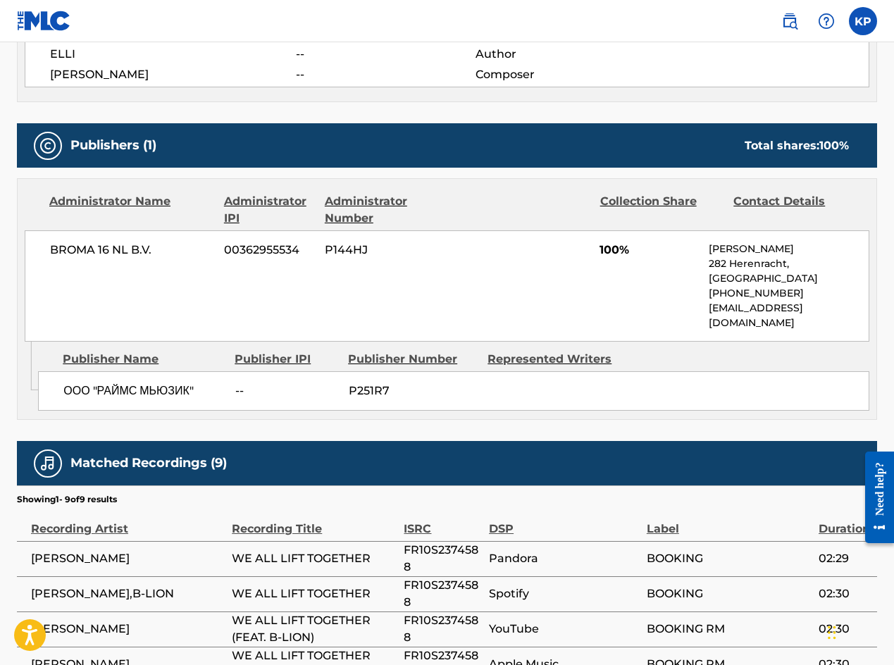
scroll to position [542, 0]
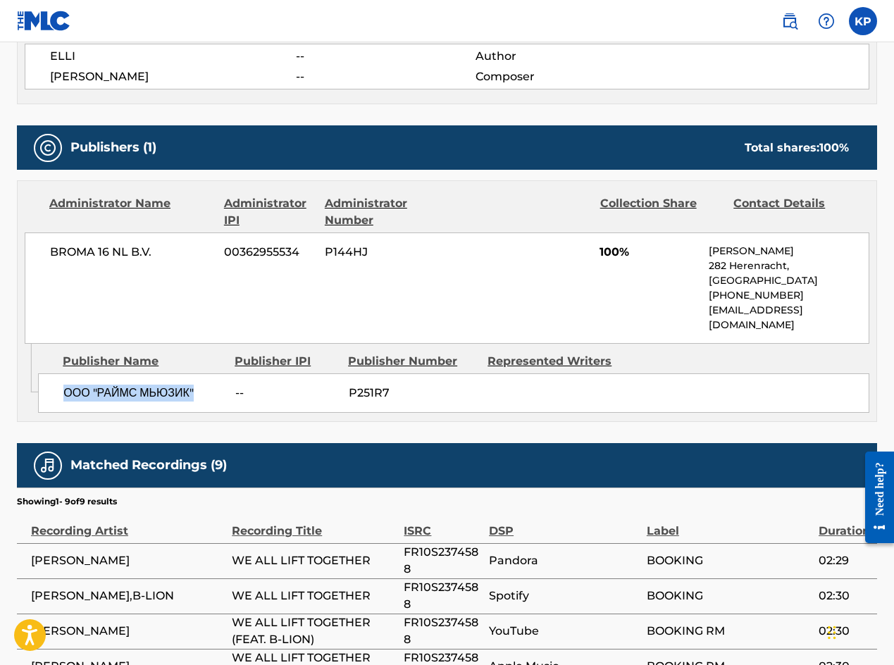
drag, startPoint x: 64, startPoint y: 375, endPoint x: 208, endPoint y: 381, distance: 143.8
click at [208, 385] on span "ООО "РАЙМС МЬЮЗИК"" at bounding box center [143, 393] width 161 height 17
copy span "ООО "РАЙМС МЬЮЗИК""
